Goal: Task Accomplishment & Management: Use online tool/utility

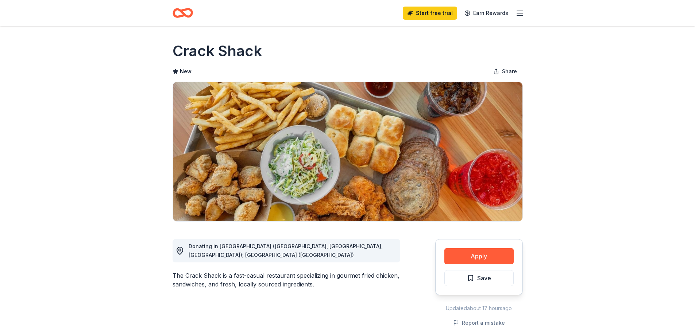
click at [486, 254] on button "Apply" at bounding box center [478, 256] width 69 height 16
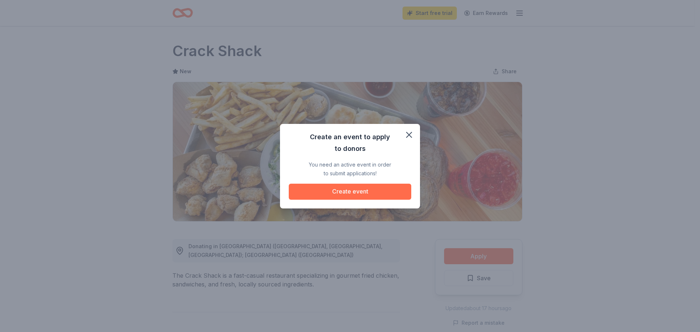
click at [374, 194] on button "Create event" at bounding box center [350, 192] width 123 height 16
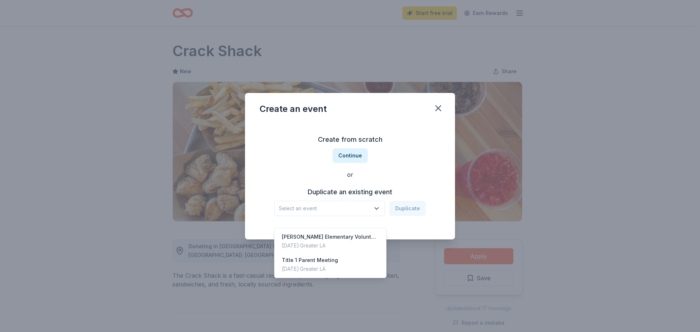
click at [365, 207] on span "Select an event" at bounding box center [324, 208] width 91 height 9
click at [333, 256] on div "Title 1 Parent Meeting [DATE] · Greater LA" at bounding box center [310, 265] width 56 height 18
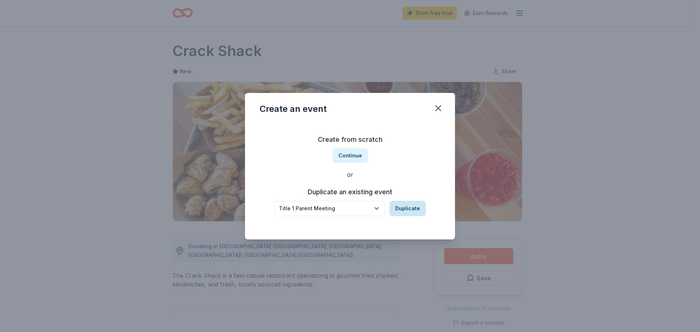
click at [410, 210] on button "Duplicate" at bounding box center [407, 208] width 36 height 15
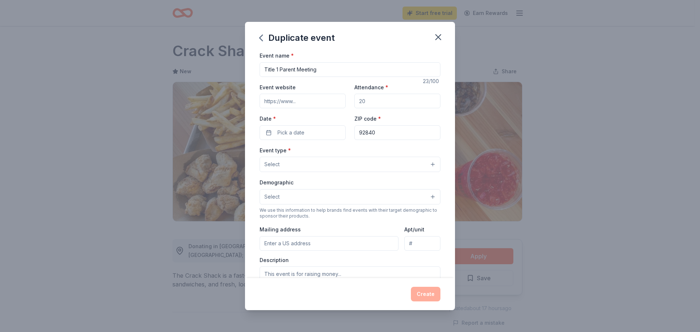
click at [306, 100] on input "Event website" at bounding box center [303, 101] width 86 height 15
click at [312, 105] on input "Event website" at bounding box center [303, 101] width 86 height 15
click at [312, 104] on input "Event website" at bounding box center [303, 101] width 86 height 15
click at [291, 101] on input "Event website" at bounding box center [303, 101] width 86 height 15
drag, startPoint x: 305, startPoint y: 102, endPoint x: 241, endPoint y: 102, distance: 64.5
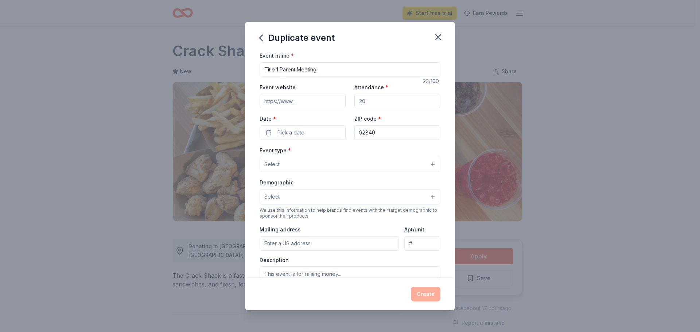
click at [241, 102] on div "Duplicate event Event name * Title 1 Parent Meeting 23 /100 Event website Atten…" at bounding box center [350, 166] width 700 height 332
click at [310, 136] on button "Pick a date" at bounding box center [303, 132] width 86 height 15
click at [341, 154] on button "Go to next month" at bounding box center [340, 152] width 10 height 10
click at [311, 196] on button "6" at bounding box center [314, 195] width 13 height 13
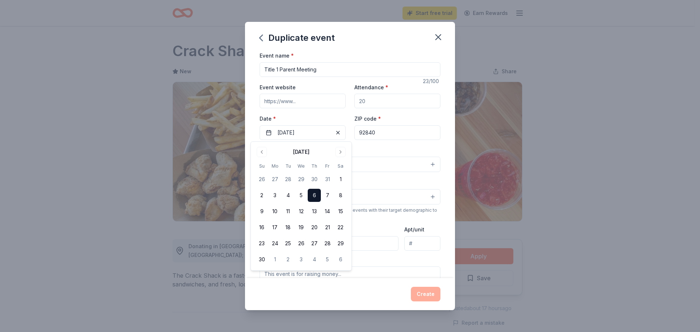
click at [185, 187] on div "Duplicate event Event name * Title 1 Parent Meeting 23 /100 Event website Atten…" at bounding box center [350, 166] width 700 height 332
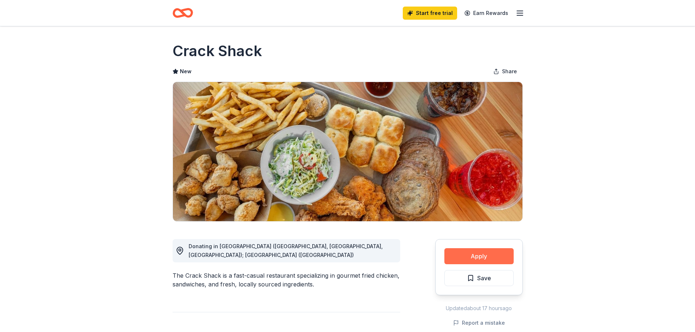
scroll to position [219, 0]
